Goal: Transaction & Acquisition: Purchase product/service

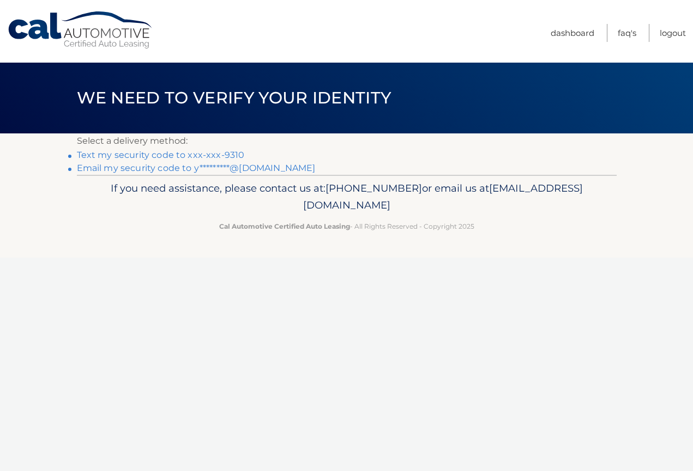
click at [236, 168] on link "Email my security code to y*********@gmail.com" at bounding box center [196, 168] width 239 height 10
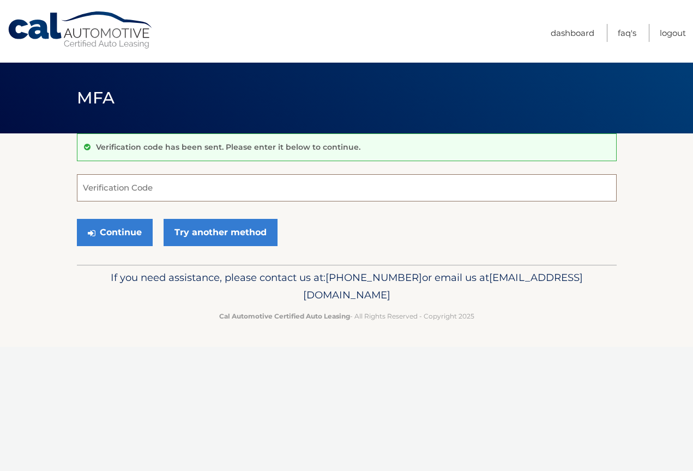
paste input "193890"
click at [142, 239] on button "Continue" at bounding box center [115, 232] width 76 height 27
click at [122, 230] on button "Continue" at bounding box center [115, 232] width 76 height 27
type input "193890"
click at [117, 225] on button "Continue" at bounding box center [115, 232] width 76 height 27
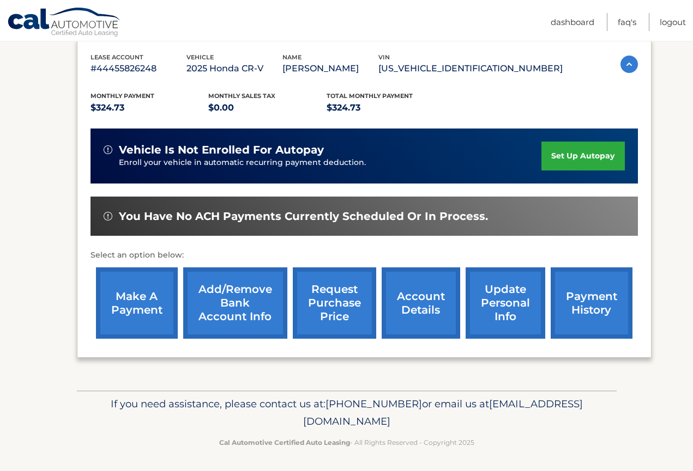
scroll to position [186, 0]
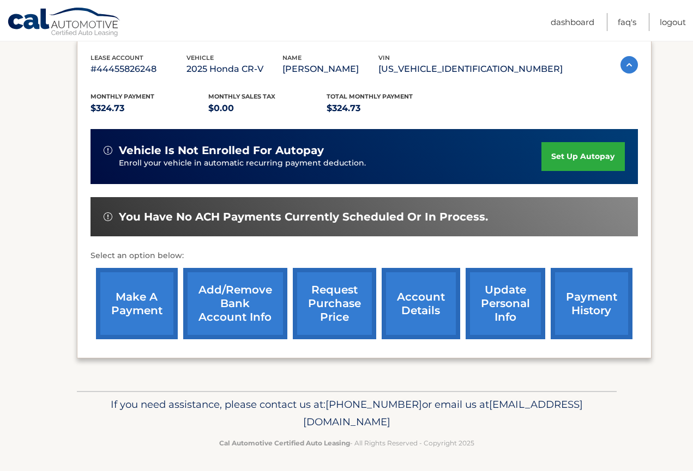
click at [141, 297] on link "make a payment" at bounding box center [137, 303] width 82 height 71
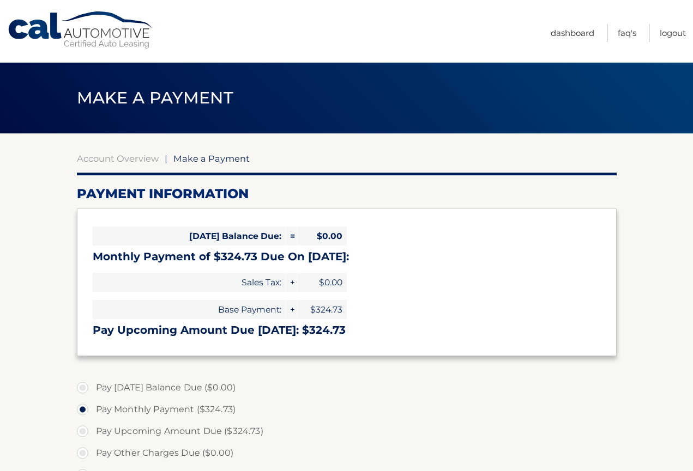
select select "ZWE5MzYwZmMtMDZhMi00ZTZmLTk4ZjItZjdjZDM3MDE3YjY2"
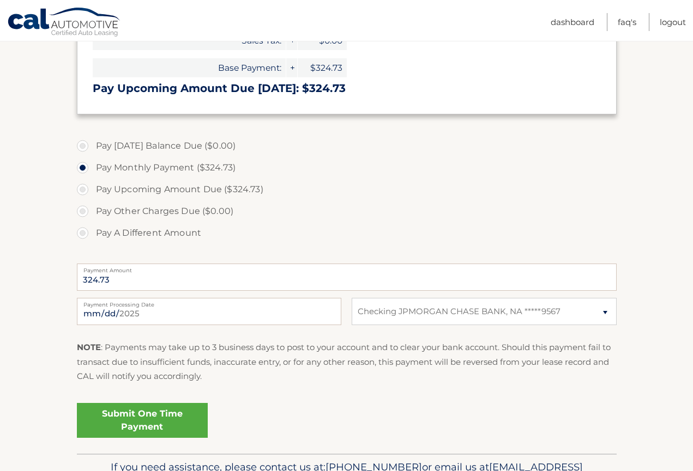
scroll to position [244, 0]
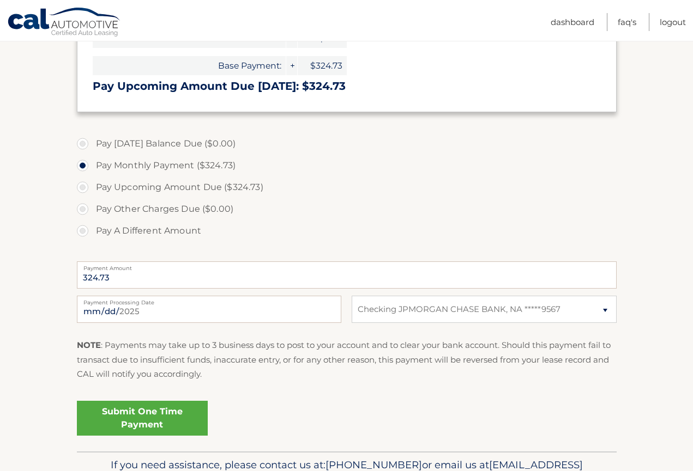
click at [165, 415] on link "Submit One Time Payment" at bounding box center [142, 418] width 131 height 35
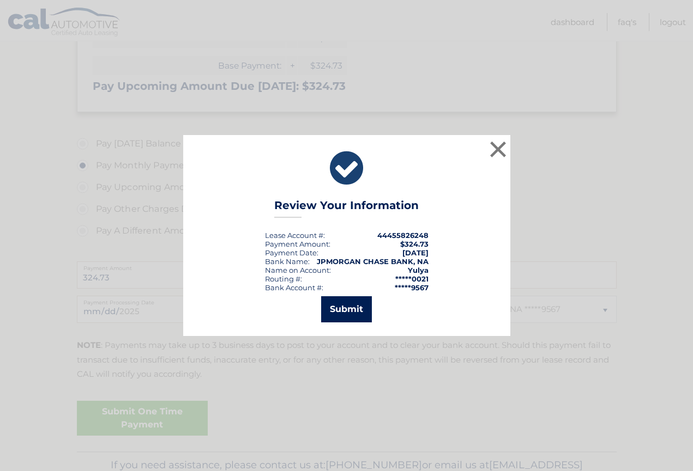
click at [352, 306] on button "Submit" at bounding box center [346, 309] width 51 height 26
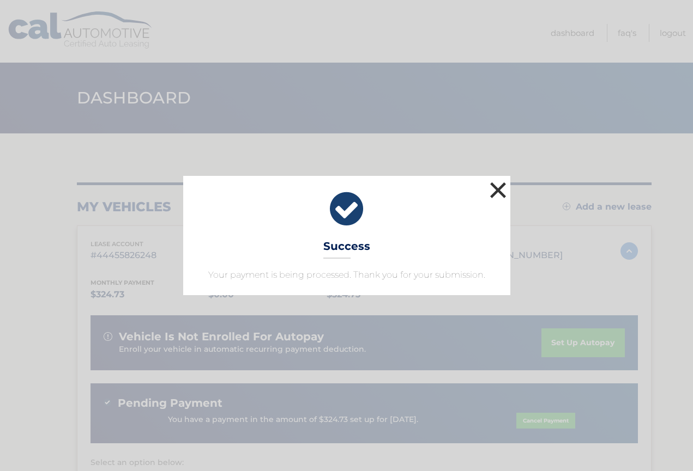
click at [499, 195] on button "×" at bounding box center [498, 190] width 22 height 22
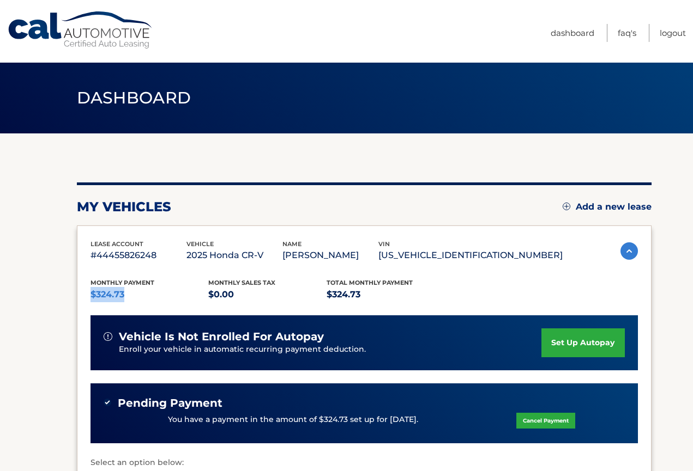
drag, startPoint x: 130, startPoint y: 292, endPoint x: 92, endPoint y: 292, distance: 38.1
click at [92, 292] on p "$324.73" at bounding box center [149, 294] width 118 height 15
copy p "$324.73"
